Goal: Information Seeking & Learning: Learn about a topic

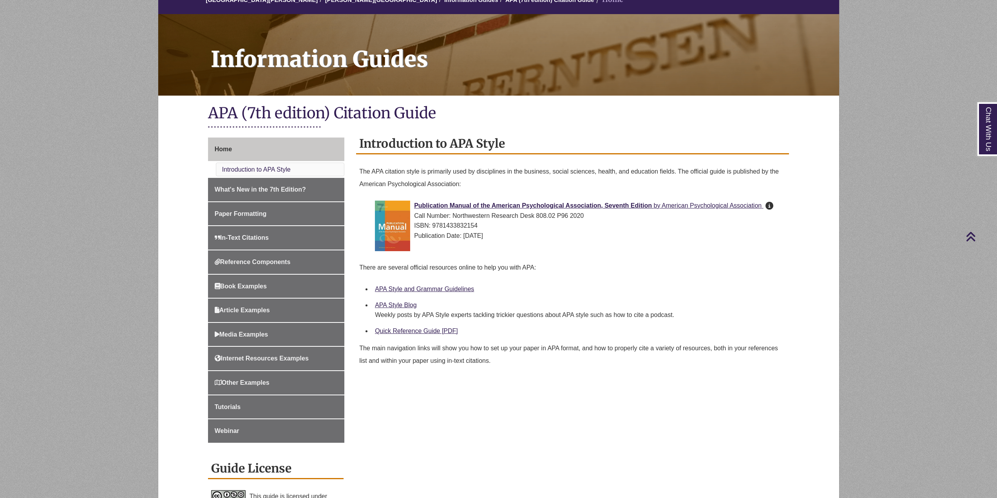
scroll to position [78, 0]
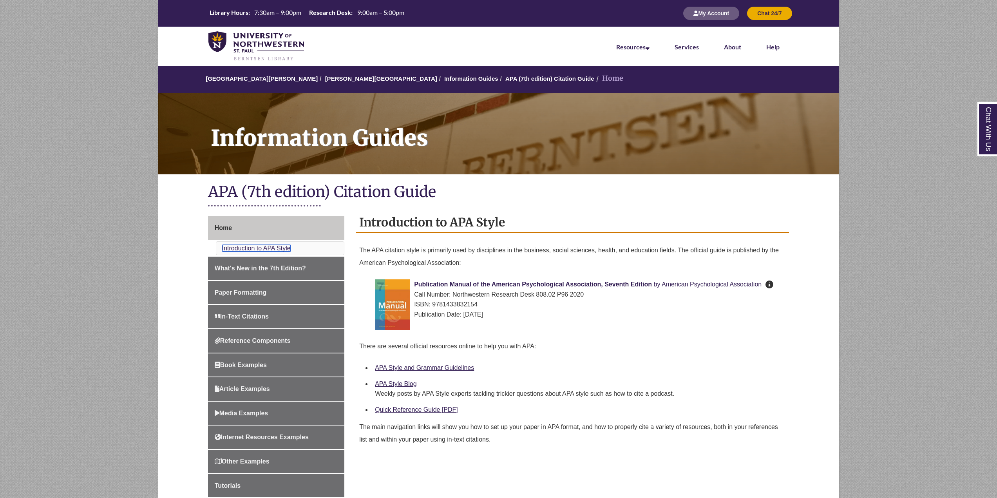
click at [265, 249] on link "Introduction to APA Style" at bounding box center [256, 248] width 69 height 7
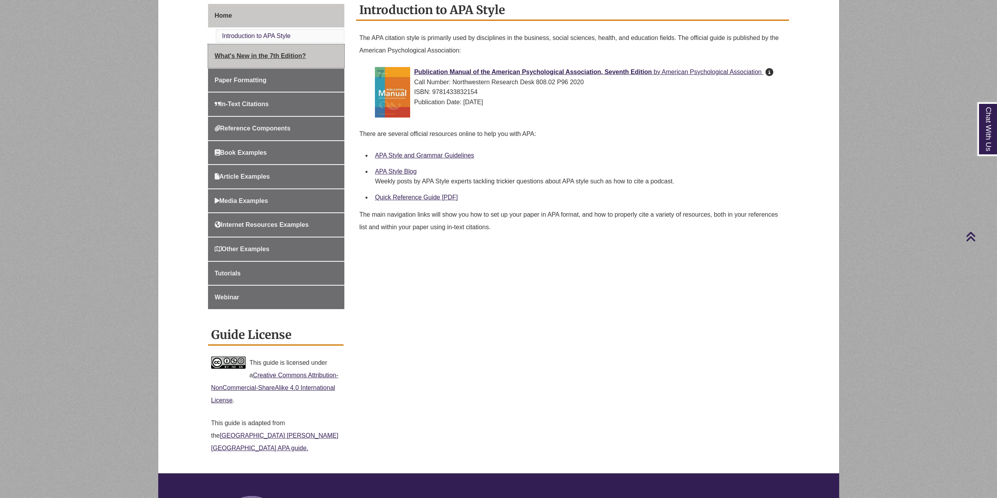
click at [265, 58] on span "What's New in the 7th Edition?" at bounding box center [260, 55] width 91 height 7
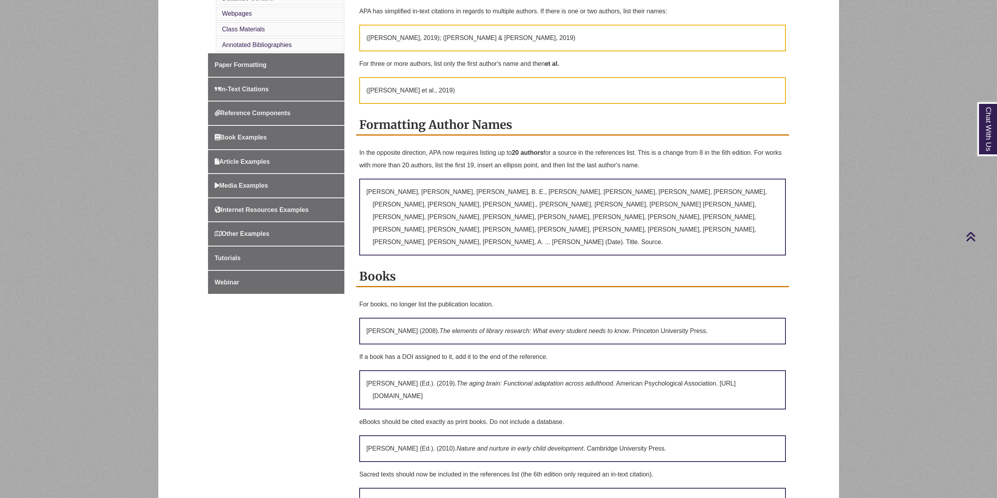
scroll to position [509, 0]
